Goal: Navigation & Orientation: Find specific page/section

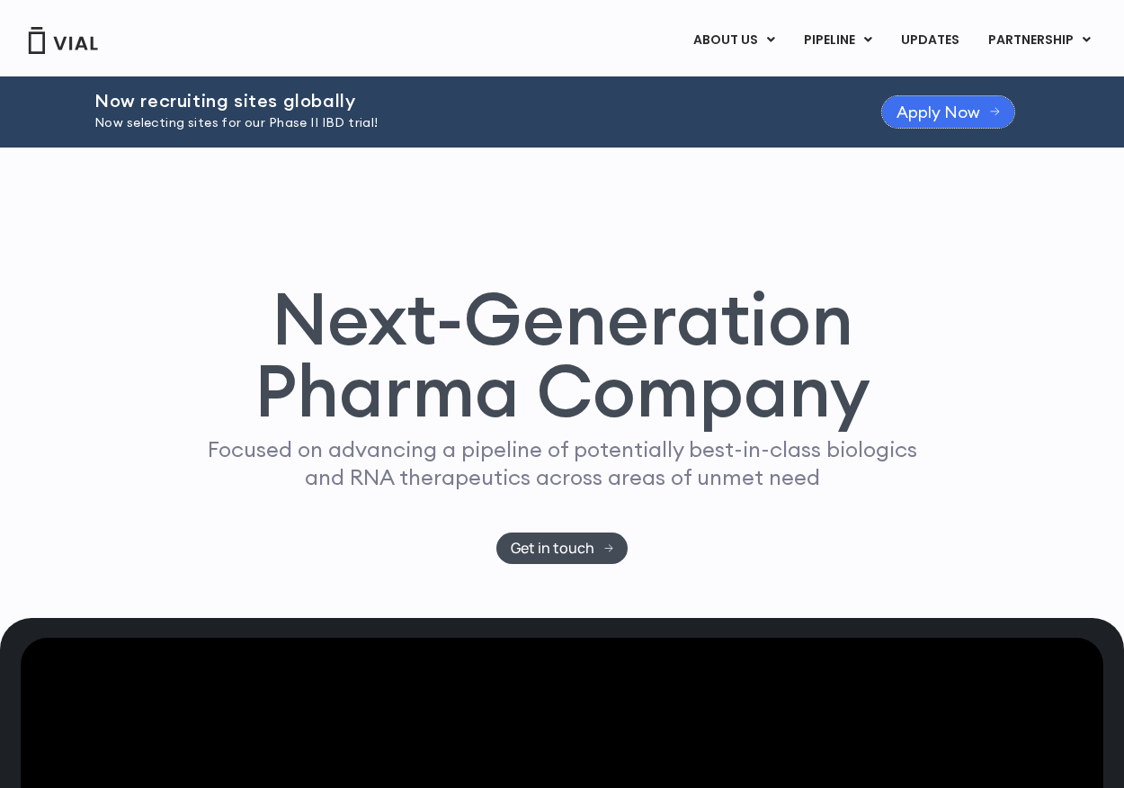
click at [935, 105] on span "Apply Now" at bounding box center [939, 111] width 84 height 13
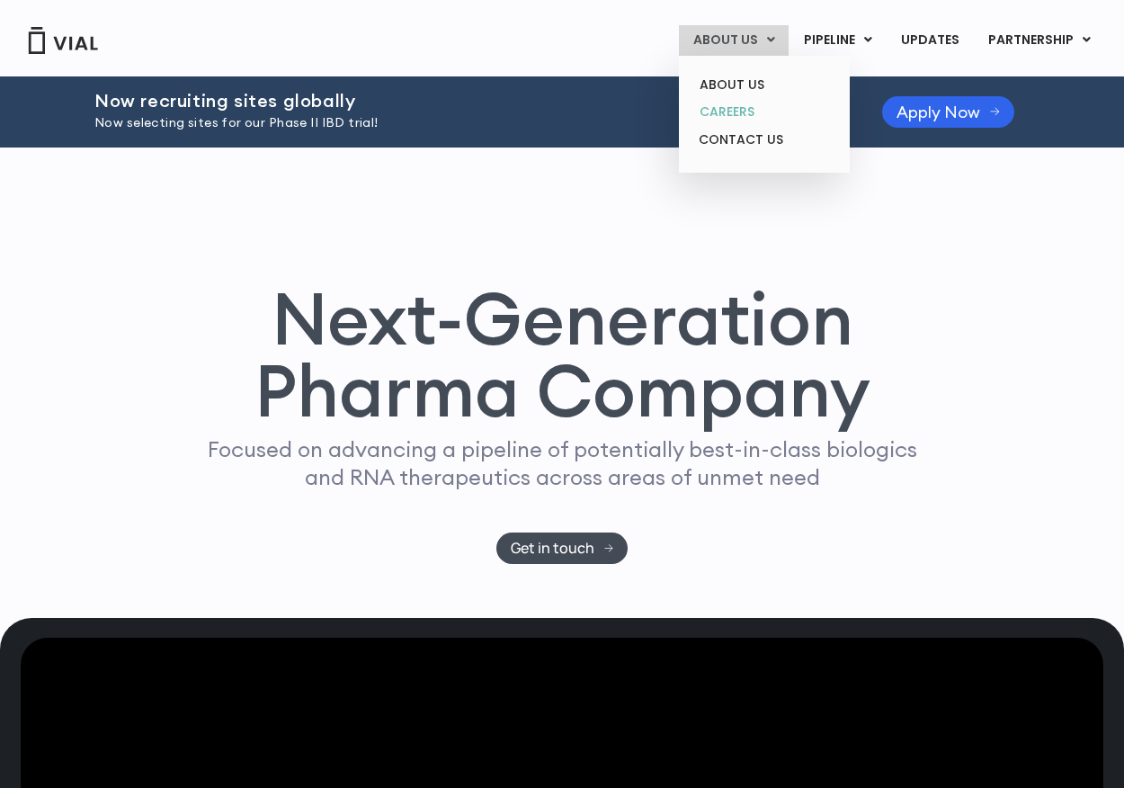
click at [743, 115] on link "CAREERS" at bounding box center [763, 112] width 157 height 28
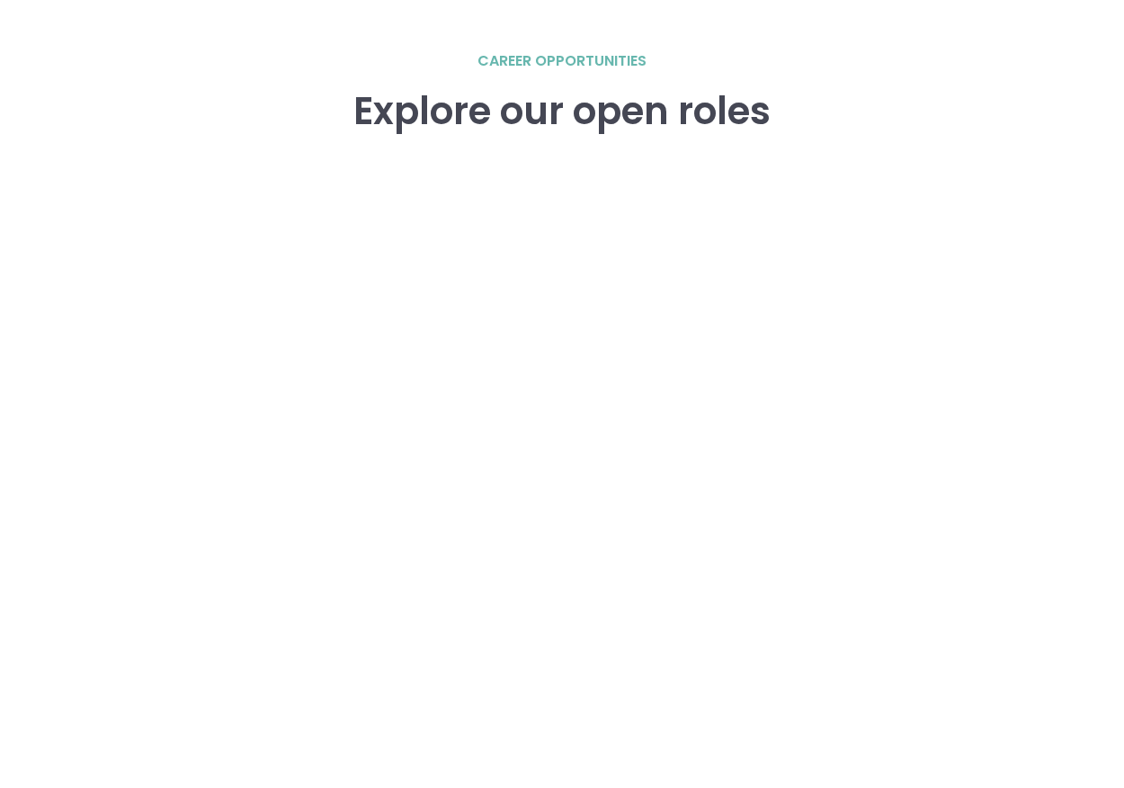
scroll to position [2530, 0]
